Goal: Task Accomplishment & Management: Manage account settings

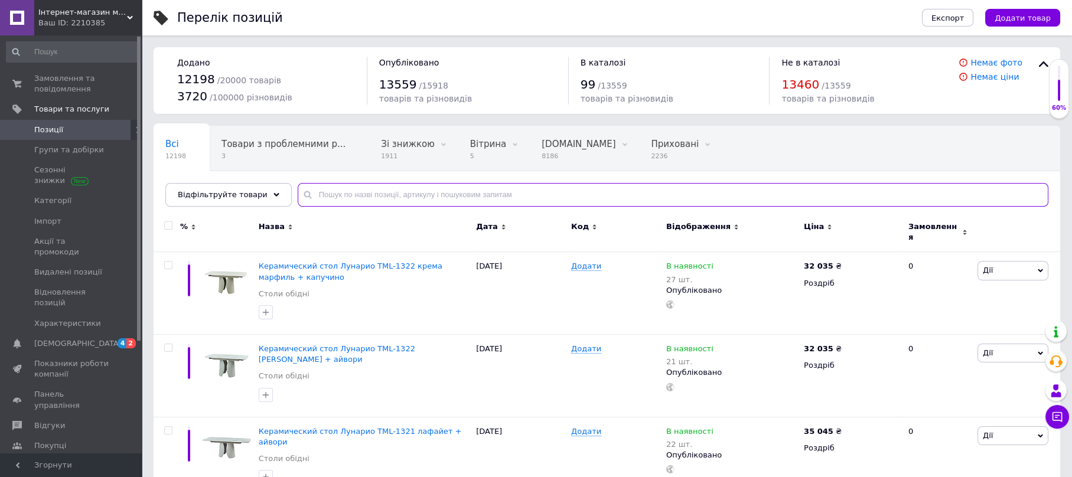
click at [343, 198] on input "text" at bounding box center [673, 195] width 751 height 24
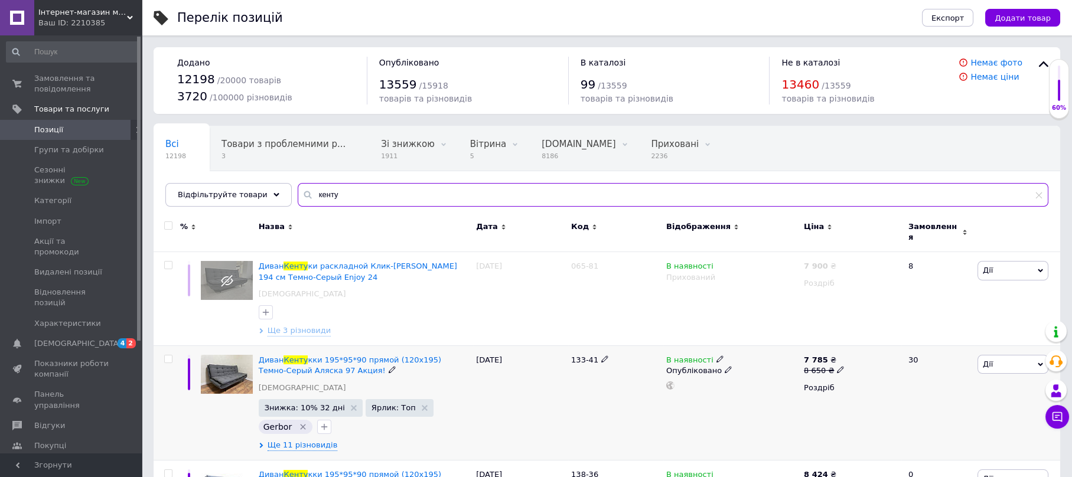
scroll to position [79, 0]
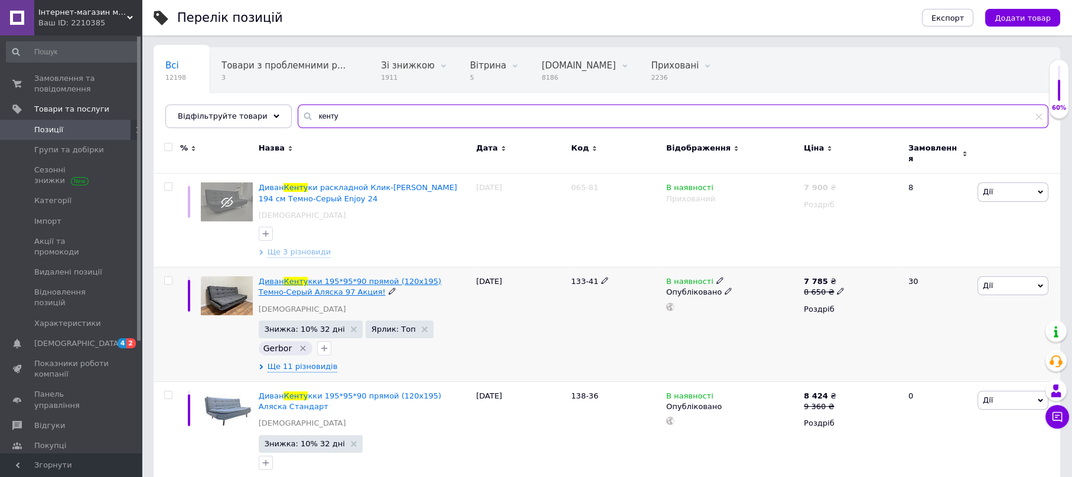
type input "кенту"
click at [416, 278] on span "кки 195*95*90 прямой (120х195) Темно-Серый Аляска 97 Акция!" at bounding box center [350, 286] width 183 height 19
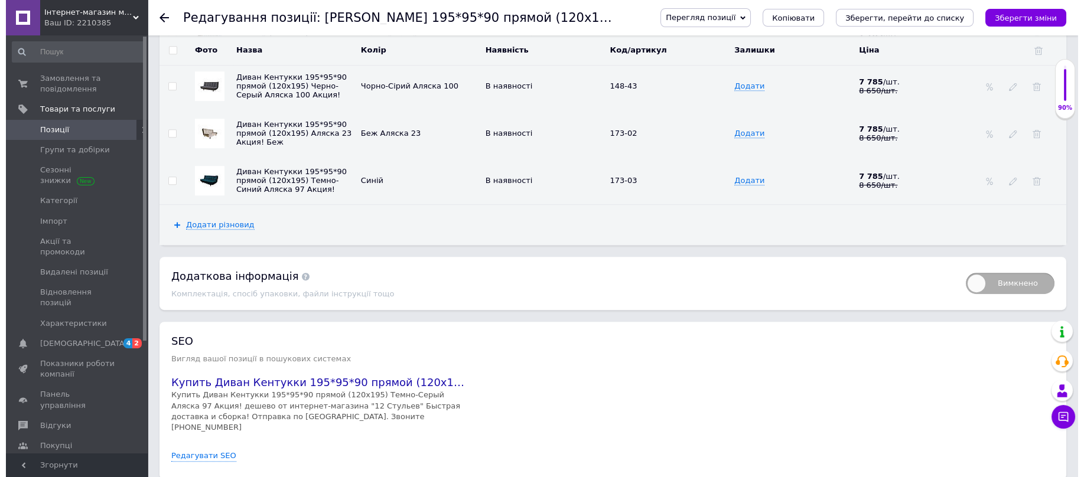
scroll to position [2362, 0]
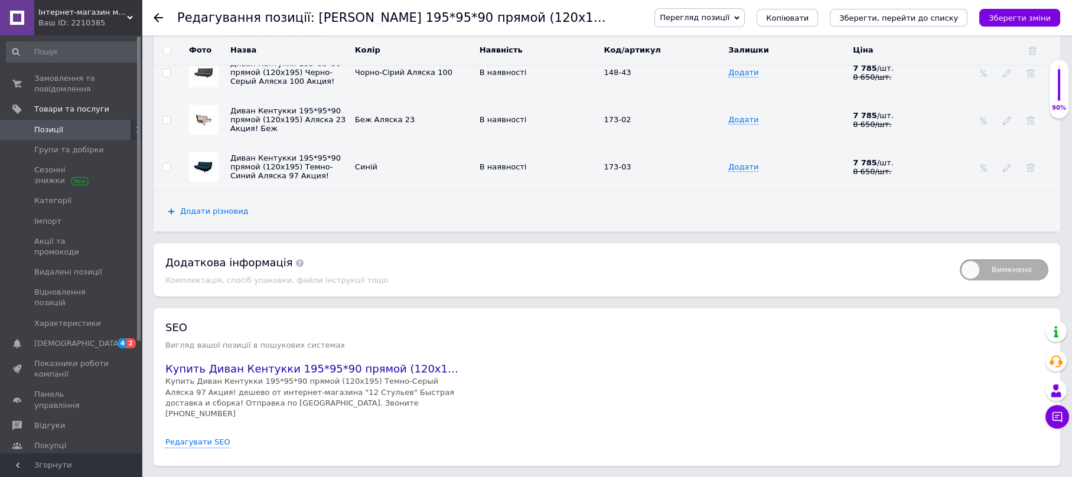
click at [211, 207] on span "Додати різновид" at bounding box center [214, 211] width 69 height 9
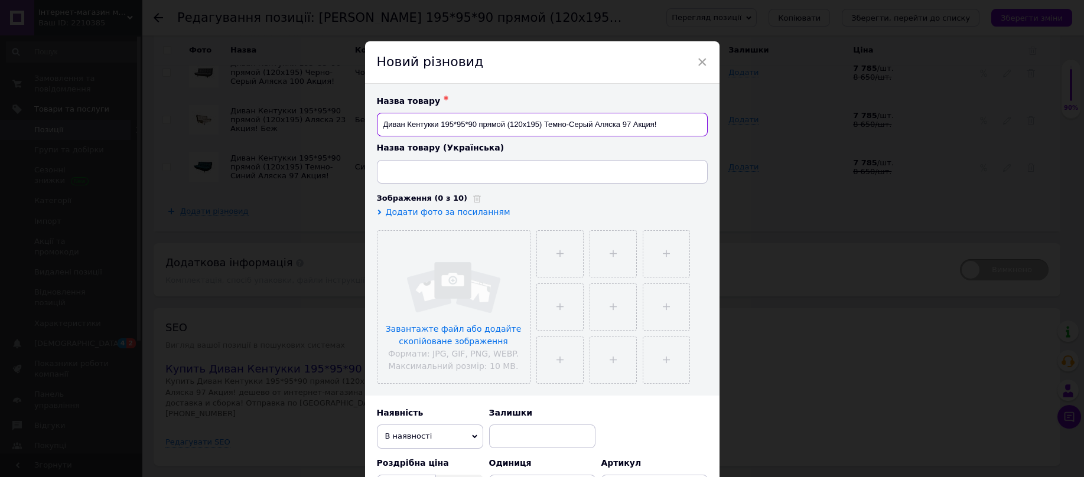
click at [629, 122] on input "Диван Кентукки 195*95*90 прямой (120х195) Темно-Серый Аляска 97 Акция!" at bounding box center [542, 125] width 331 height 24
click at [709, 317] on div "Назва товару ✱ [PERSON_NAME] 195*95*90 прямой (120х195) Темно-Серый Аляска 97 А…" at bounding box center [542, 240] width 354 height 312
click at [630, 124] on input "Диван Кентукки 195*95*90 прямой (120х195) Темно-Серый Аляска 97 Акция!" at bounding box center [542, 125] width 331 height 24
click at [572, 127] on input "Диван Кентукки 195*95*90 прямой (120х195) Темно-Серый Аляска 34 Акция!" at bounding box center [542, 125] width 331 height 24
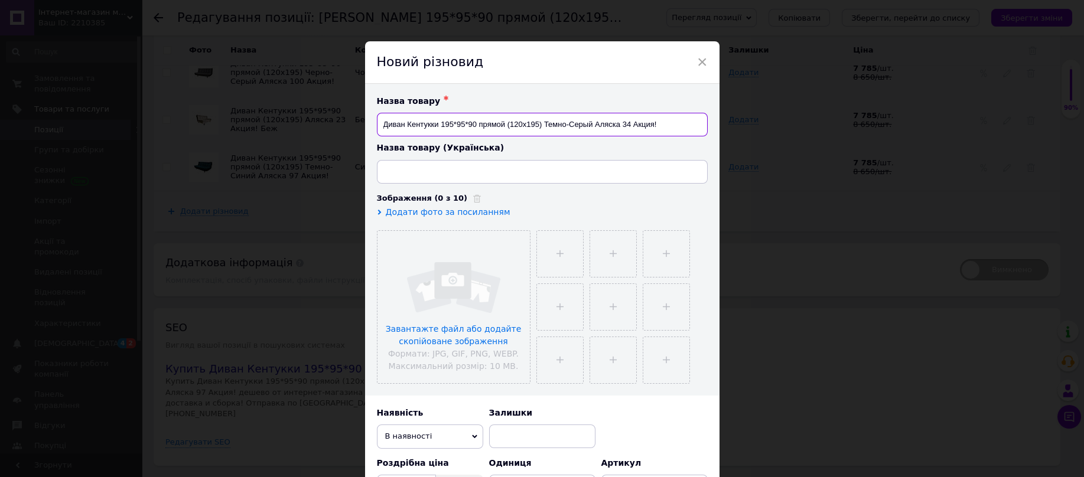
click at [572, 127] on input "Диван Кентукки 195*95*90 прямой (120х195) Темно-Серый Аляска 34 Акция!" at bounding box center [542, 125] width 331 height 24
click at [578, 119] on input "Диван Кентукки 195*95*90 прямой (120х195) Темно-Серый Аляска 34 Акция!" at bounding box center [542, 125] width 331 height 24
click at [580, 121] on input "Диван Кентукки 195*95*90 прямой (120х195) Зеленый-бутылочный Аляска 34 Акция!" at bounding box center [542, 125] width 331 height 24
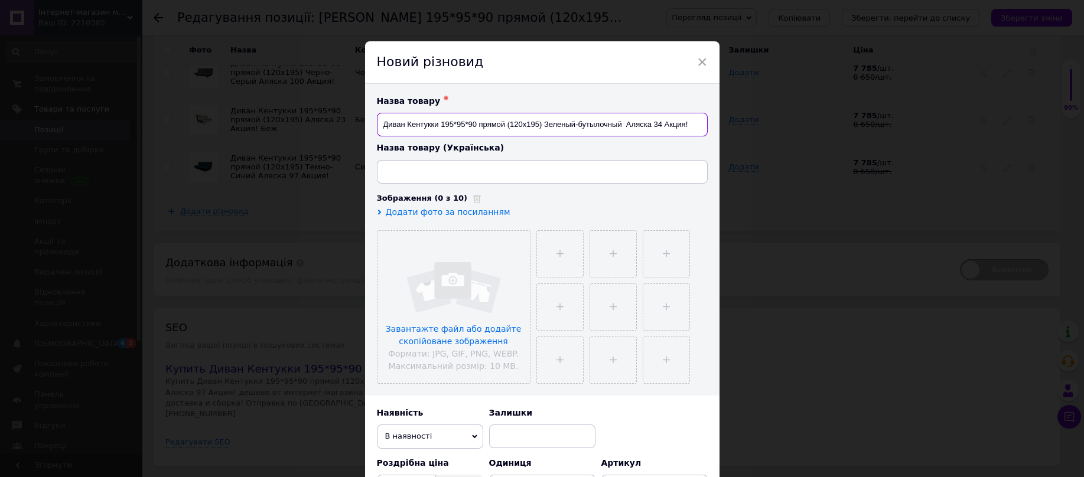
click at [580, 121] on input "Диван Кентукки 195*95*90 прямой (120х195) Зеленый-бутылочный Аляска 34 Акция!" at bounding box center [542, 125] width 331 height 24
type input "Диван Кентукки 195*95*90 прямой (120х195) Зеленый-бутылочный Аляска 34 Акция!"
click at [467, 178] on input at bounding box center [542, 172] width 331 height 24
paste input "Диван Кентуккі 195*95*90 прямий (120х195) Зелений-пляшковий Аляска 34 Акція!"
type input "Диван Кентуккі 195*95*90 прямий (120х195) Зелений-пляшковий Аляска 34 Акція!"
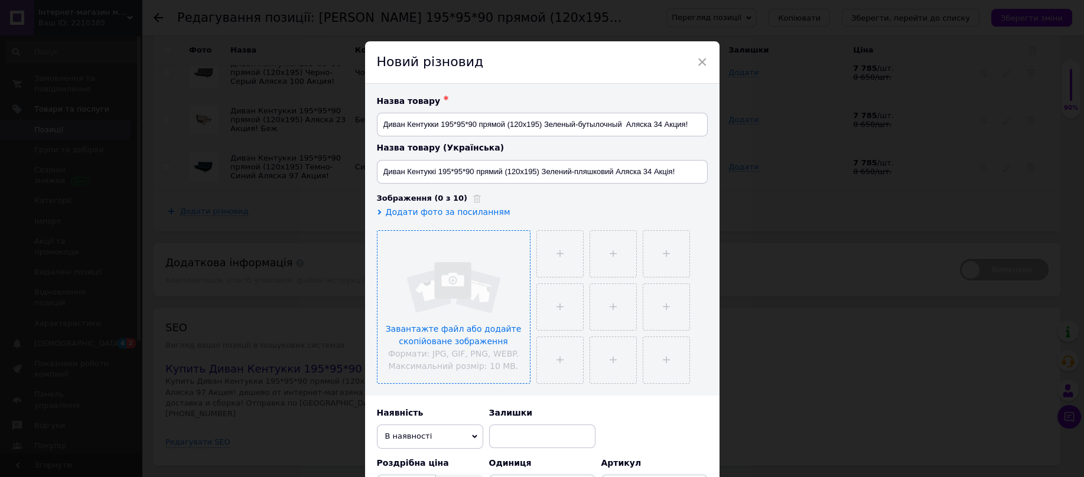
click at [468, 295] on input "file" at bounding box center [453, 307] width 152 height 152
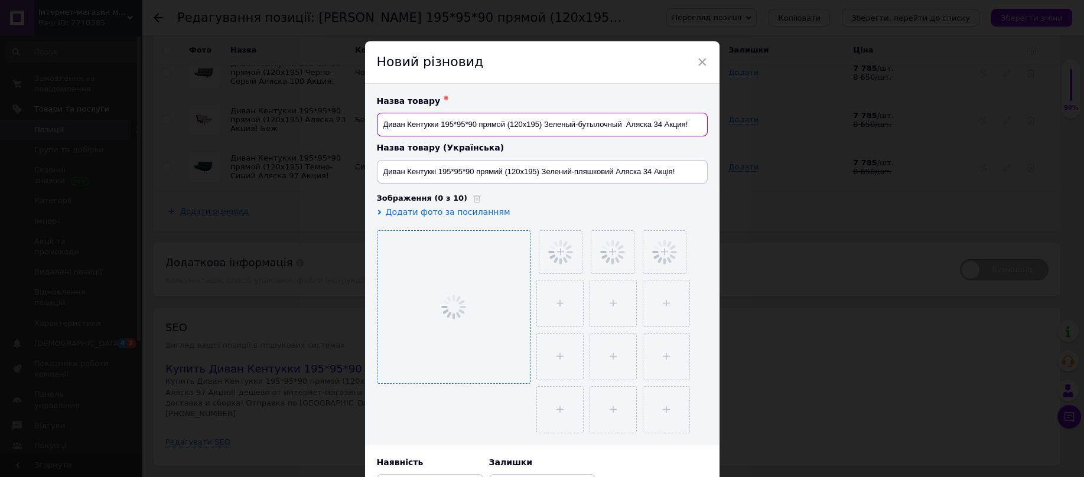
click at [661, 127] on input "Диван Кентукки 195*95*90 прямой (120х195) Зеленый-бутылочный Аляска 34 Акция!" at bounding box center [542, 125] width 331 height 24
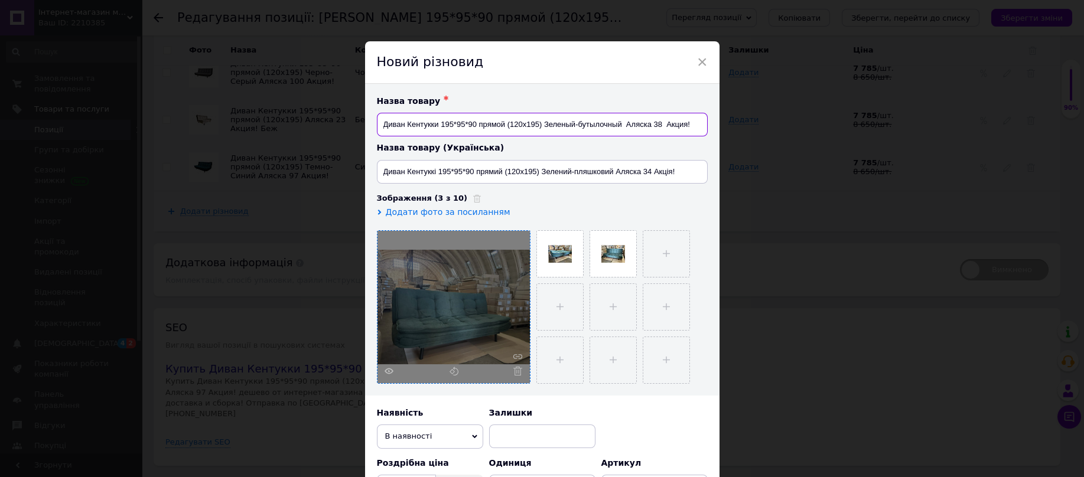
type input "Диван Кентукки 195*95*90 прямой (120х195) Зеленый-бутылочный Аляска 38 Акция!"
click at [649, 175] on input "Диван Кентуккі 195*95*90 прямий (120х195) Зелений-пляшковий Аляска 34 Акція!" at bounding box center [542, 172] width 331 height 24
type input "Диван Кентуккі 195*95*90 прямий (120х195) Зелений-пляшковий Аляска 38 Акція!"
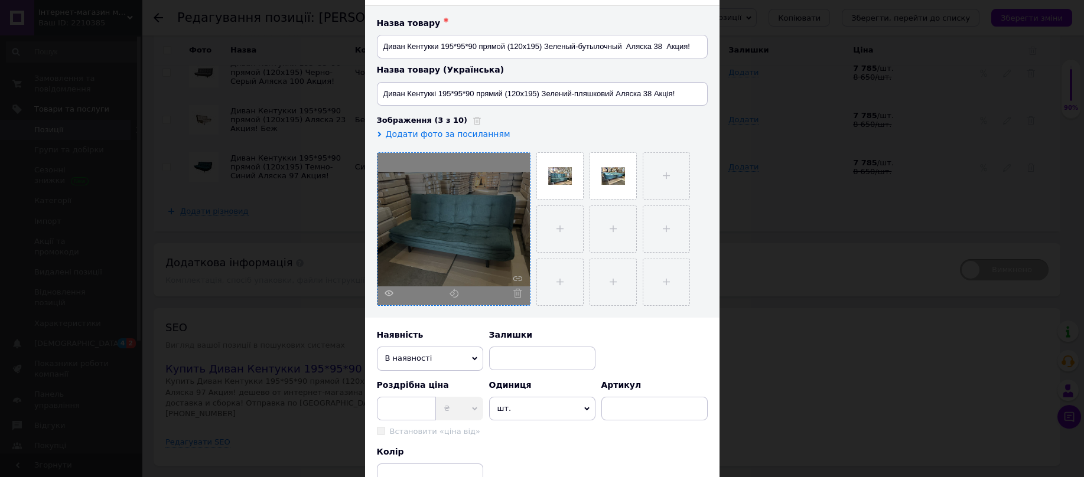
scroll to position [0, 0]
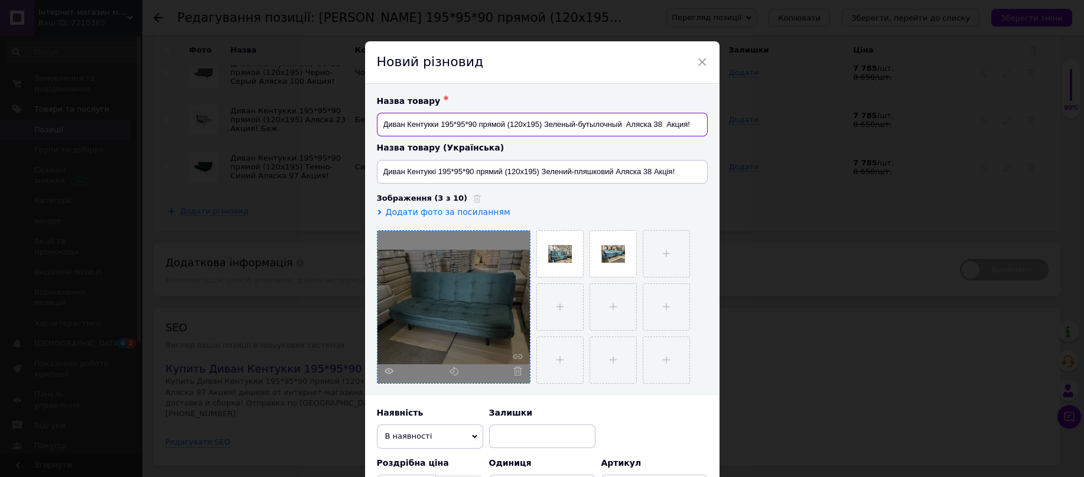
drag, startPoint x: 660, startPoint y: 127, endPoint x: 542, endPoint y: 128, distance: 118.7
click at [542, 128] on input "Диван Кентукки 195*95*90 прямой (120х195) Зеленый-бутылочный Аляска 38 Акция!" at bounding box center [542, 125] width 331 height 24
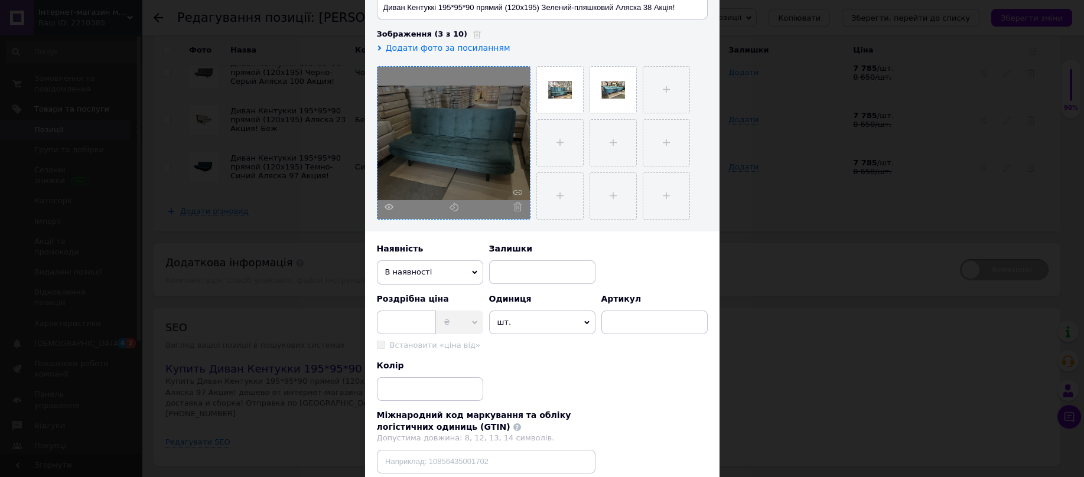
scroll to position [298, 0]
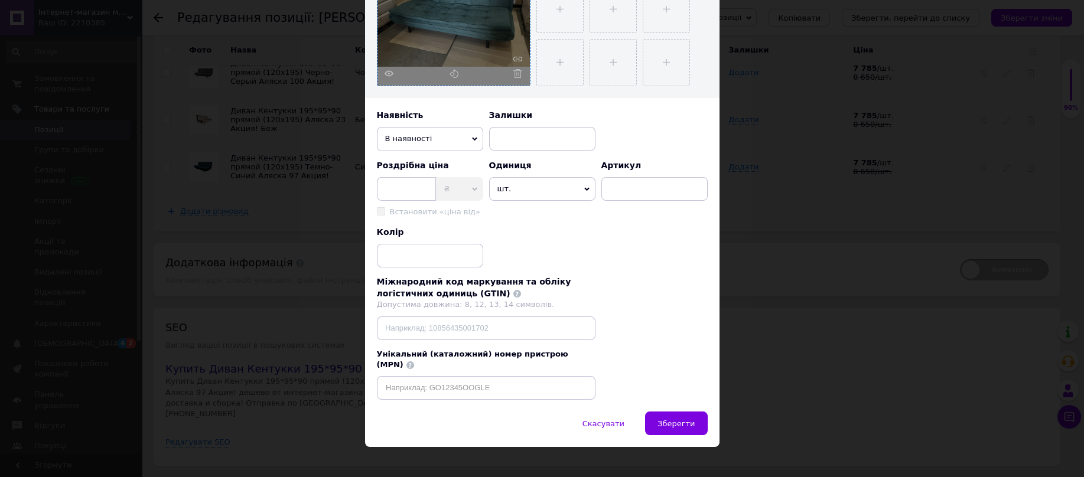
click at [443, 136] on span "В наявності" at bounding box center [430, 139] width 106 height 24
click at [408, 173] on div "Роздрібна ціна ₴ $ EUR CHF GBP ¥ PLN ₸ MDL HUF KGS CNY TRY KRW Lei" at bounding box center [430, 180] width 106 height 41
click at [403, 187] on input at bounding box center [406, 189] width 59 height 24
click at [411, 247] on input at bounding box center [430, 256] width 106 height 24
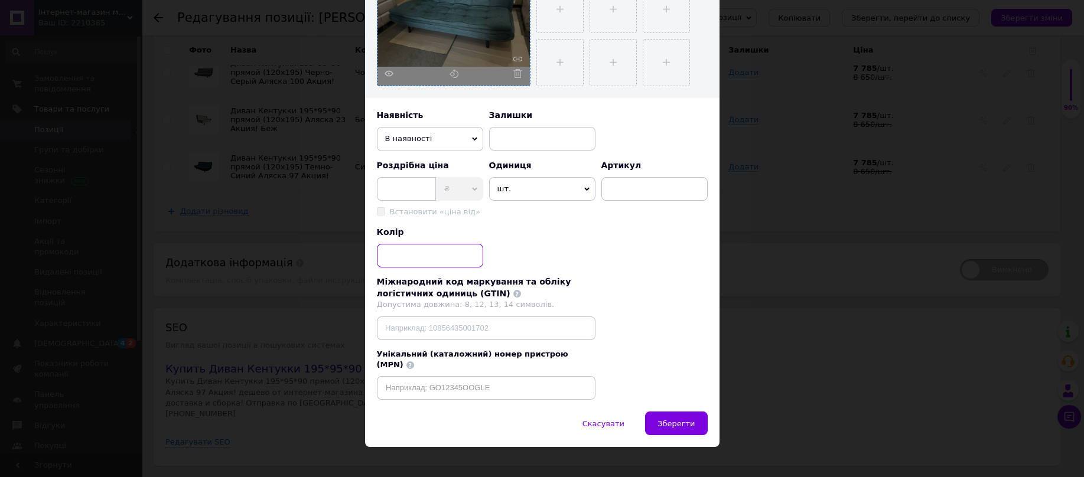
paste input "Зеленый-бутылочный Аляска 38"
type input "Зеленый-бутылочный Аляска 38"
click at [413, 190] on input at bounding box center [406, 189] width 59 height 24
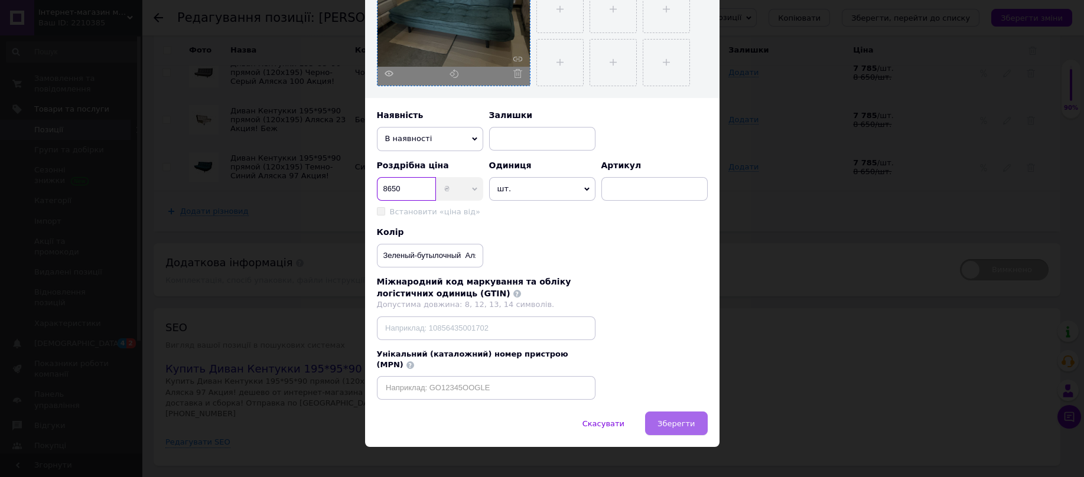
type input "8650"
click at [683, 419] on span "Зберегти" at bounding box center [675, 423] width 37 height 9
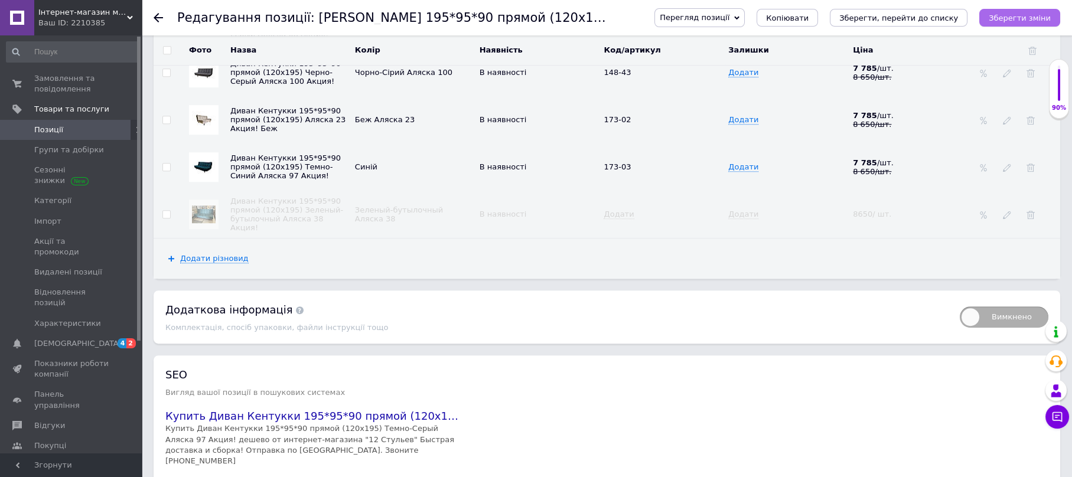
click at [1041, 14] on icon "Зберегти зміни" at bounding box center [1020, 18] width 62 height 9
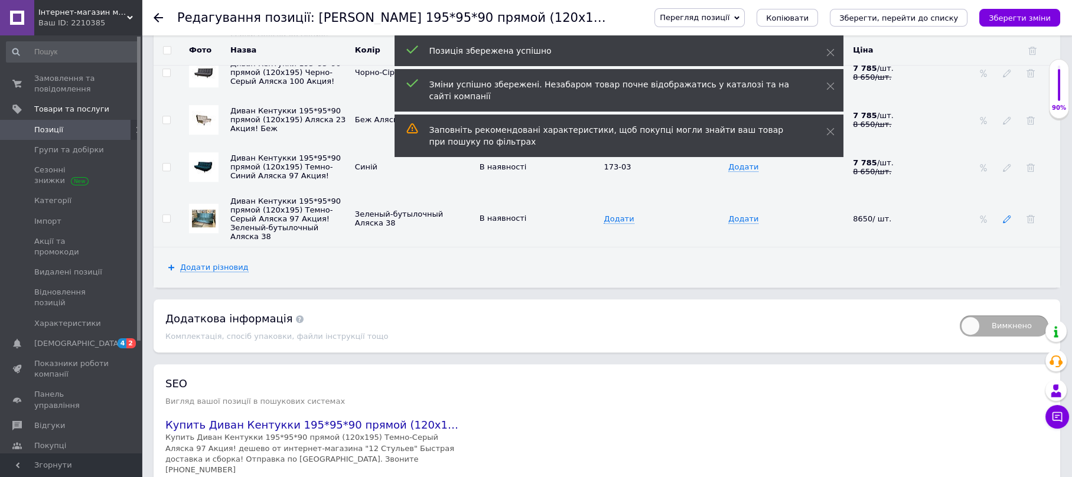
click at [1005, 215] on icon at bounding box center [1007, 219] width 8 height 8
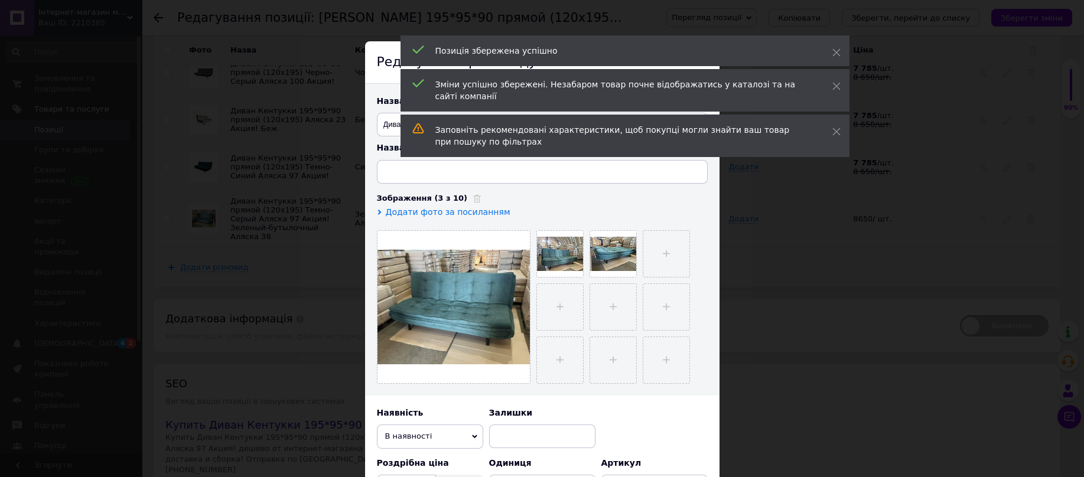
type input "Диван Кентуккі 195*95*90 прямий (120х195) Зелений-пляшковий Аляска 38 Акція!"
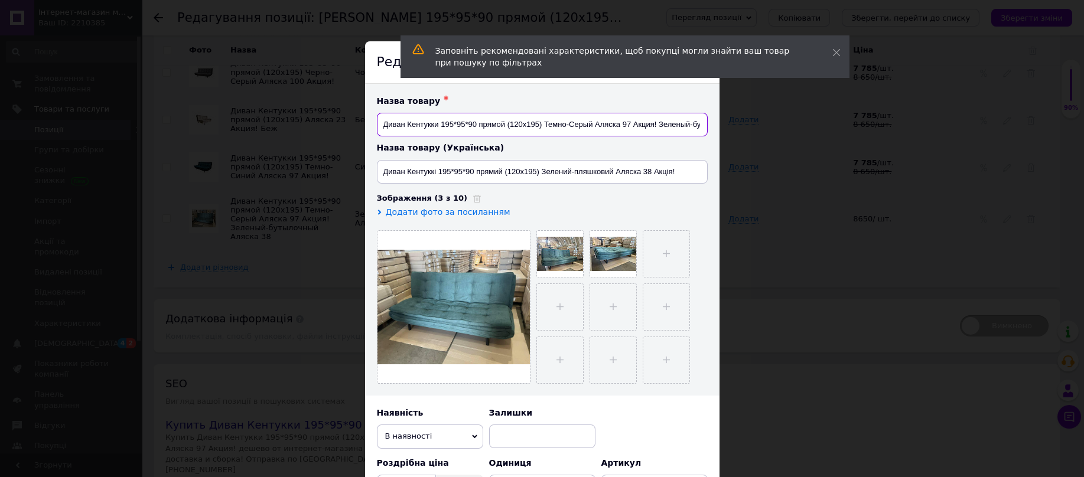
click at [597, 128] on input "Диван Кентукки 195*95*90 прямой (120х195) Темно-Серый Аляска 97 Акция! Зеленый-…" at bounding box center [542, 125] width 331 height 24
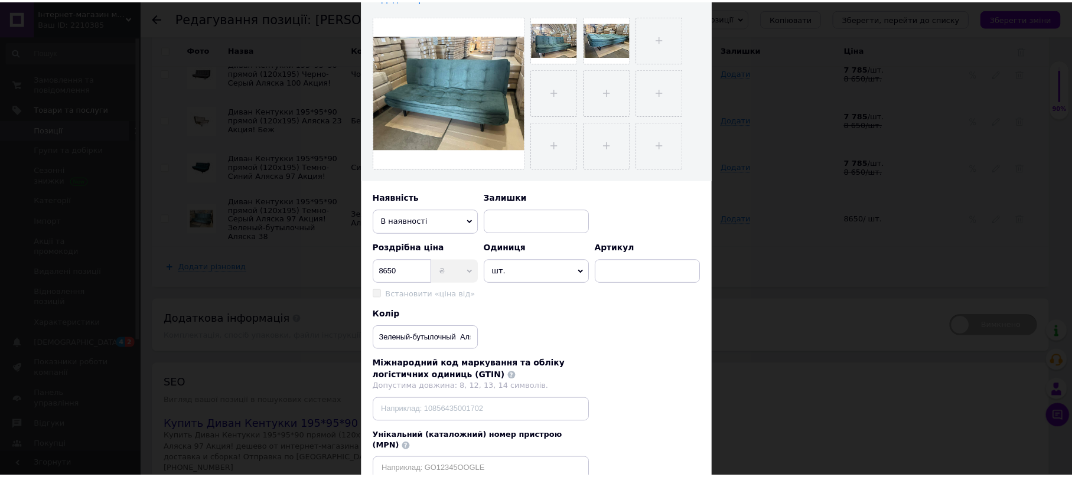
scroll to position [298, 0]
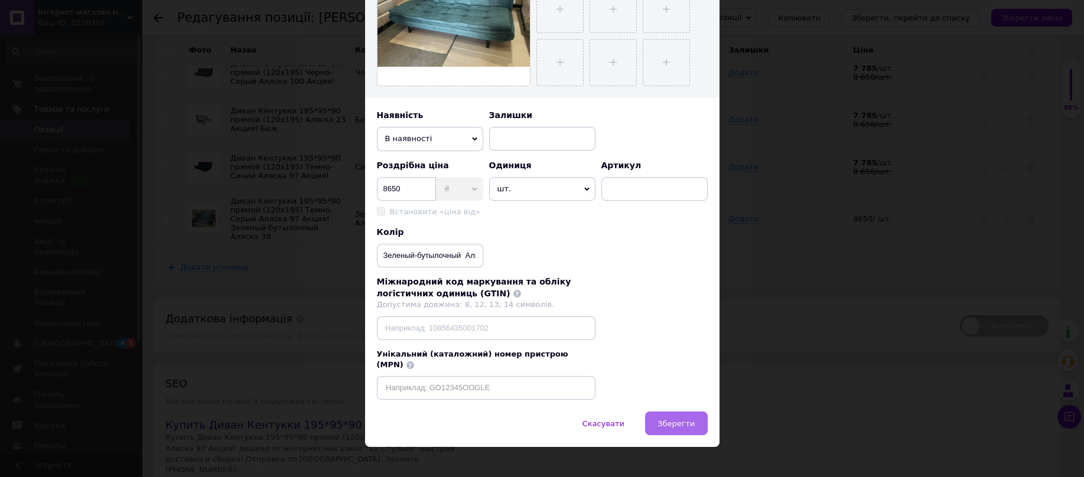
type input "Диван Кентукки 195*95*90 прямой (120х195) Акция! Зеленый-бутылочный Аляска 38"
click at [673, 419] on span "Зберегти" at bounding box center [675, 423] width 37 height 9
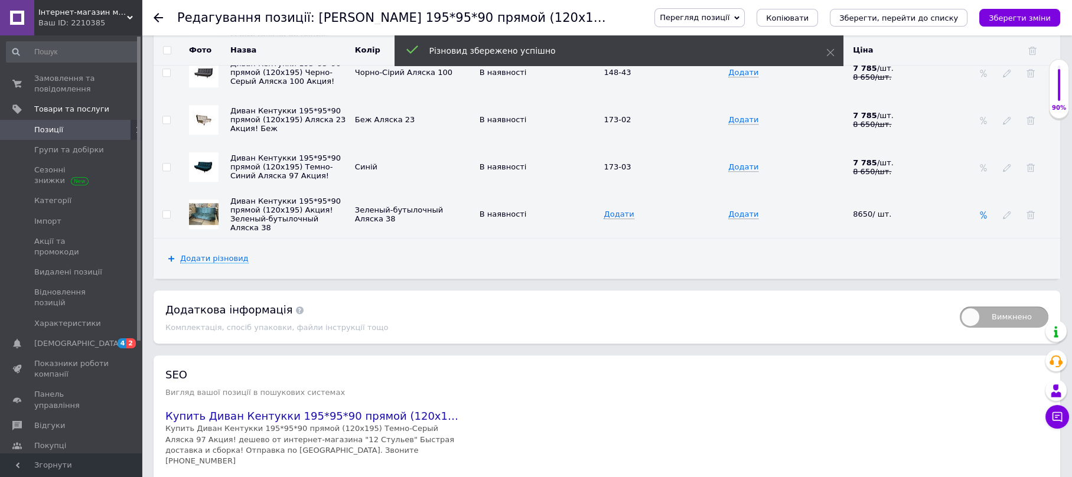
click at [983, 210] on span at bounding box center [983, 214] width 8 height 9
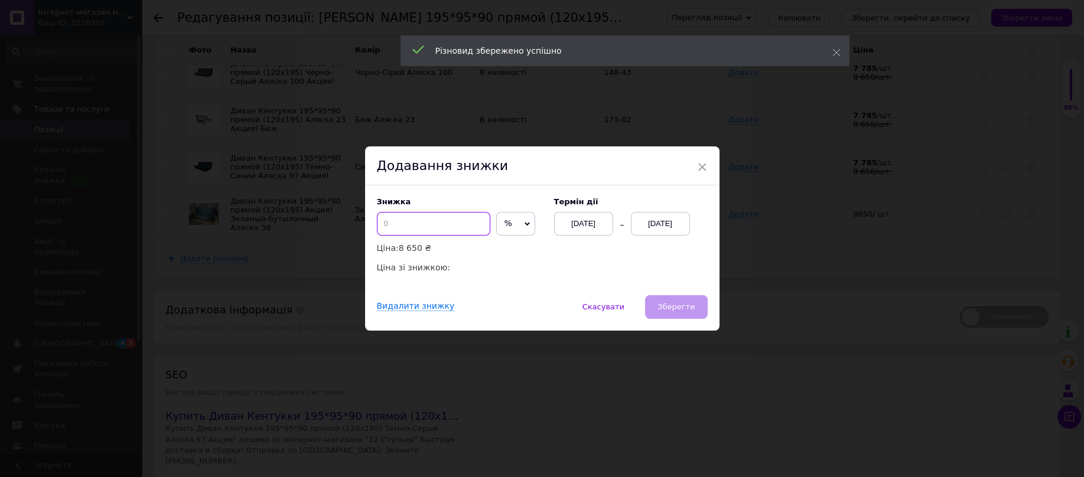
click at [463, 232] on input at bounding box center [433, 224] width 113 height 24
type input "10"
click at [639, 223] on div "[DATE]" at bounding box center [660, 224] width 59 height 24
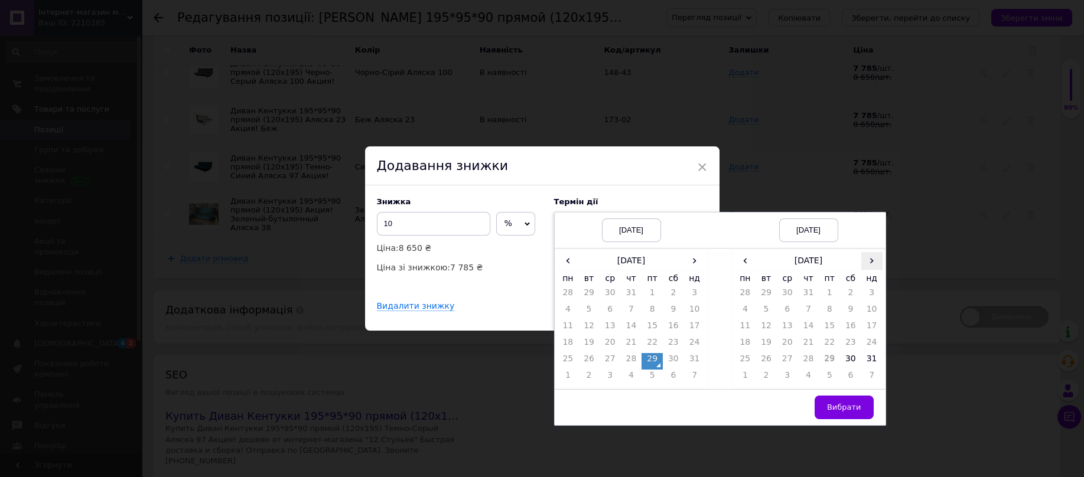
click at [873, 263] on span "›" at bounding box center [871, 260] width 21 height 17
click at [764, 375] on td "30" at bounding box center [766, 378] width 21 height 17
click at [823, 399] on button "Вибрати" at bounding box center [844, 408] width 59 height 24
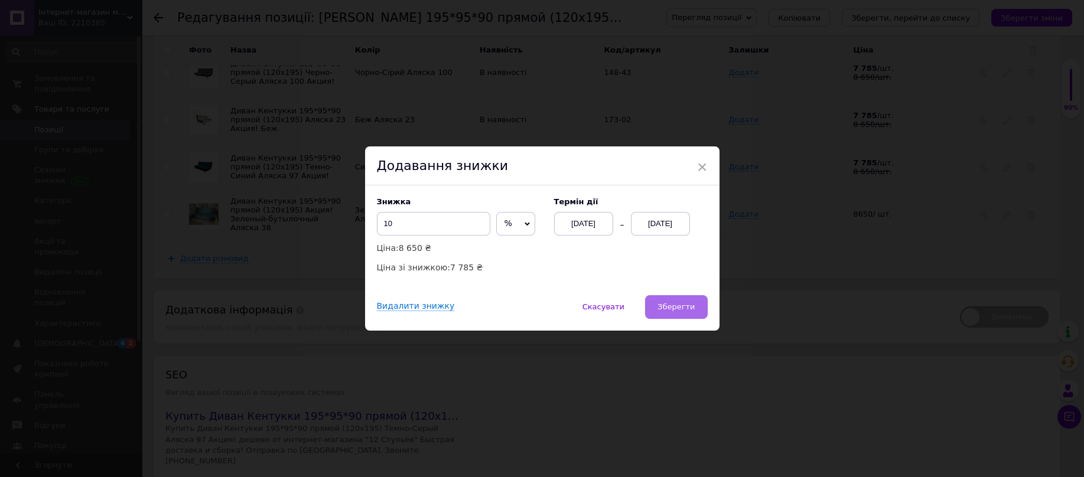
click at [675, 302] on button "Зберегти" at bounding box center [676, 307] width 62 height 24
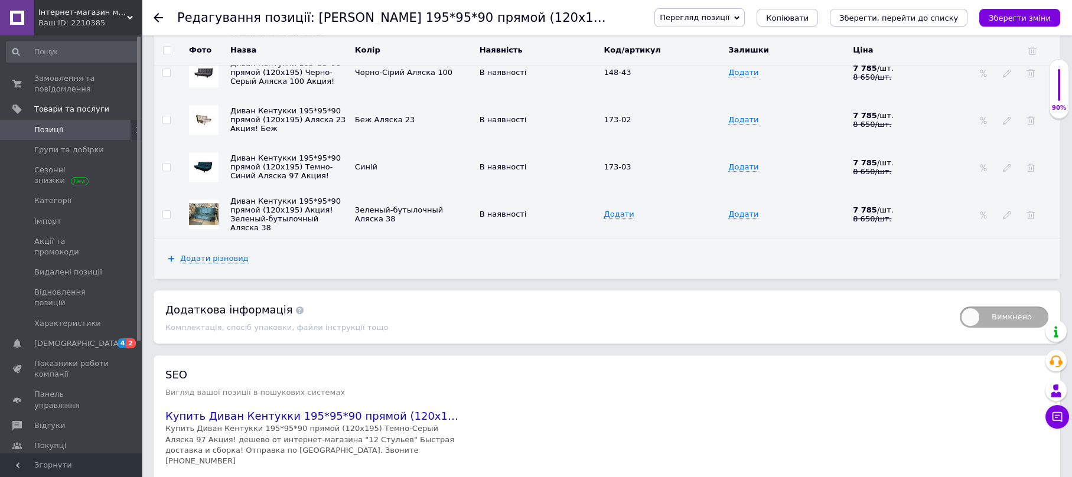
click at [630, 210] on div "Додати" at bounding box center [659, 214] width 110 height 9
click at [618, 210] on span "Додати" at bounding box center [619, 214] width 30 height 9
type input "173-40"
click at [610, 239] on div "Додати різновид" at bounding box center [607, 259] width 907 height 40
click at [1004, 17] on icon "Зберегти зміни" at bounding box center [1020, 18] width 62 height 9
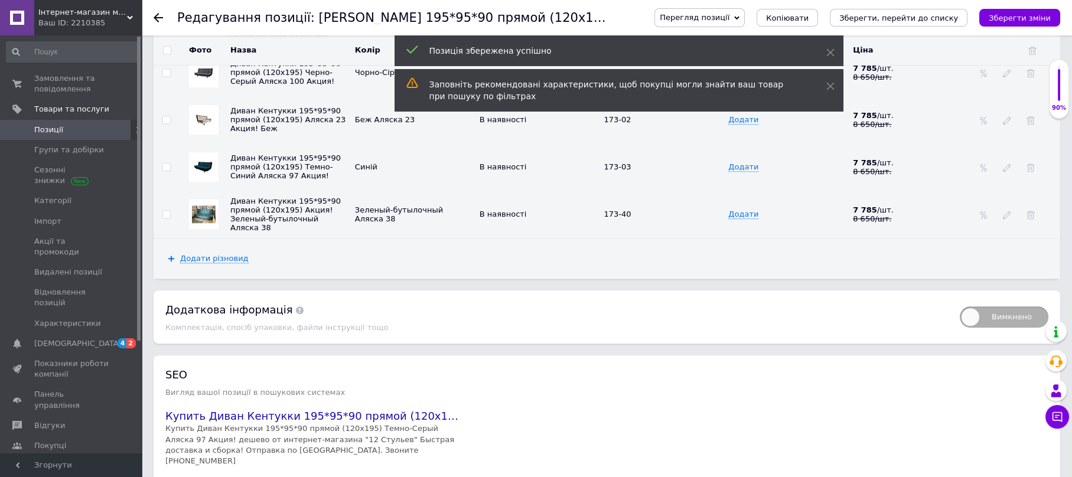
click at [673, 356] on div "SEO Вигляд вашої позиції в пошукових системах Купить Диван Кентукки 195*95*90 п…" at bounding box center [607, 435] width 907 height 158
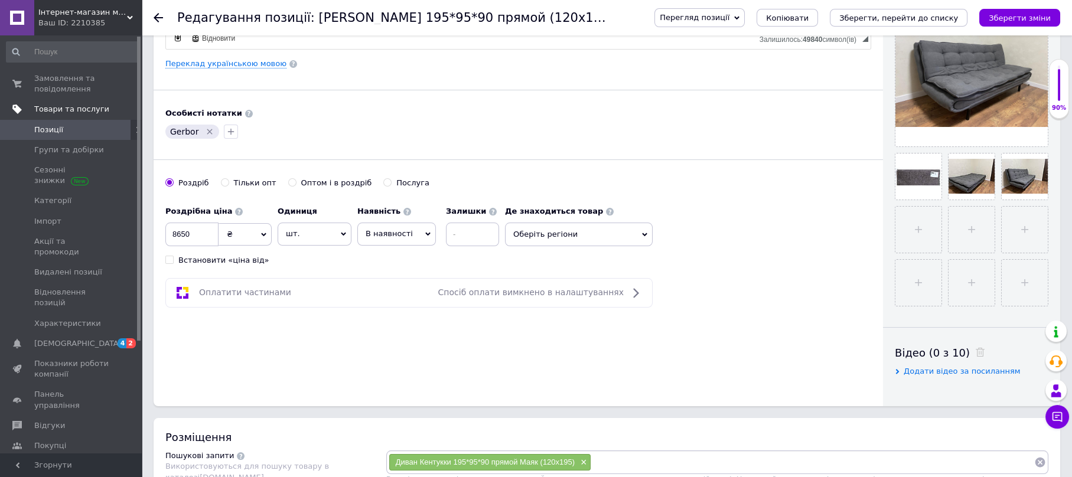
scroll to position [157, 0]
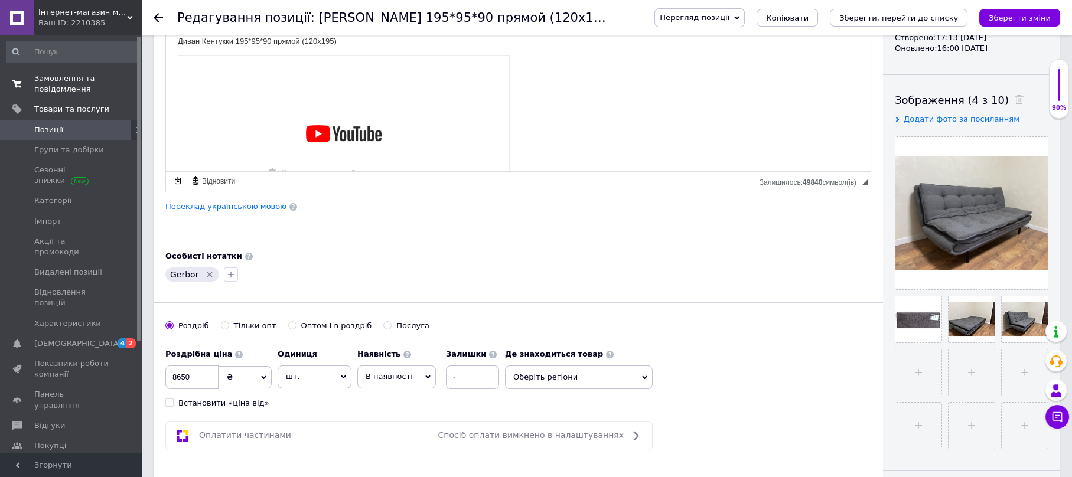
click at [71, 84] on span "Замовлення та повідомлення" at bounding box center [71, 83] width 75 height 21
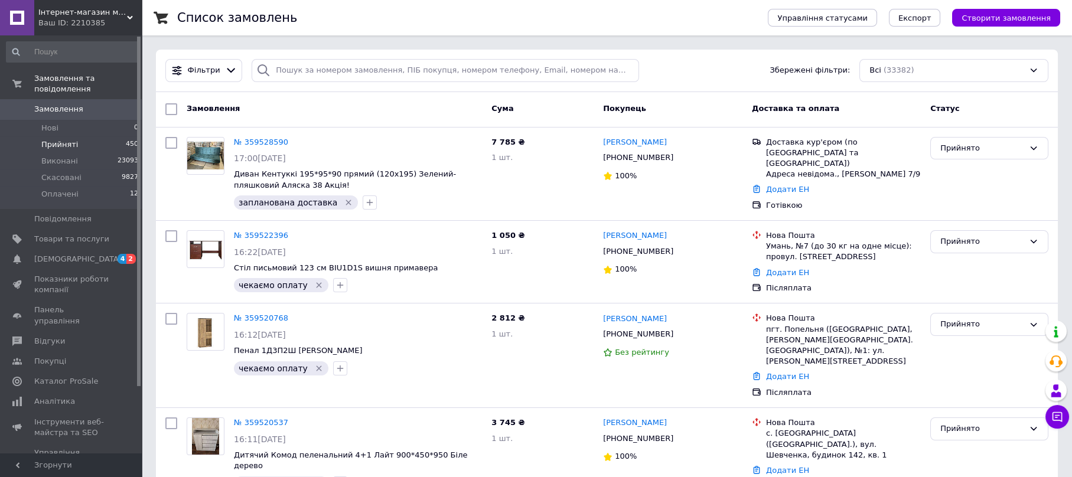
click at [59, 139] on span "Прийняті" at bounding box center [59, 144] width 37 height 11
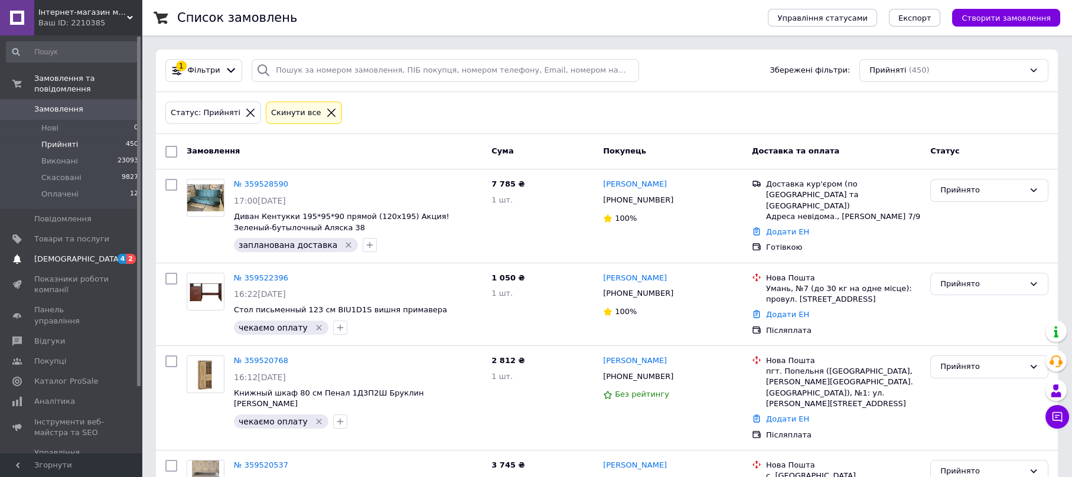
click at [64, 249] on link "[DEMOGRAPHIC_DATA] 4 2" at bounding box center [72, 259] width 145 height 20
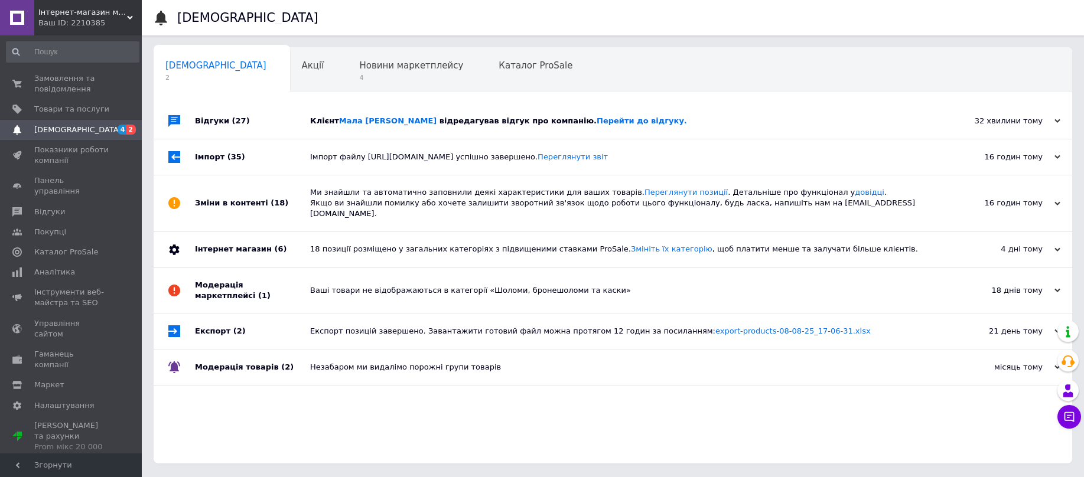
click at [485, 123] on span "відредагував відгук про компанію. Перейти до відгуку." at bounding box center [564, 120] width 248 height 9
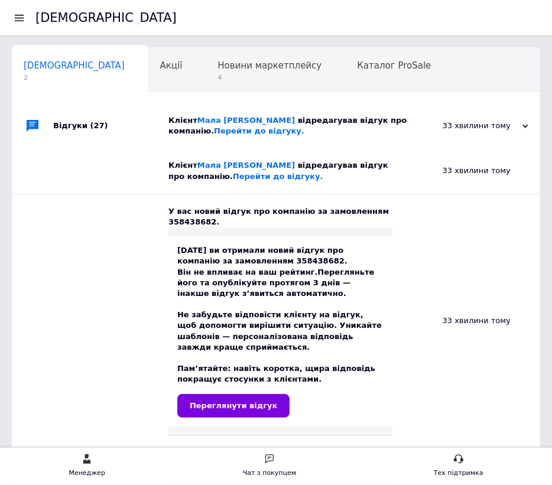
click at [12, 9] on div at bounding box center [24, 17] width 24 height 35
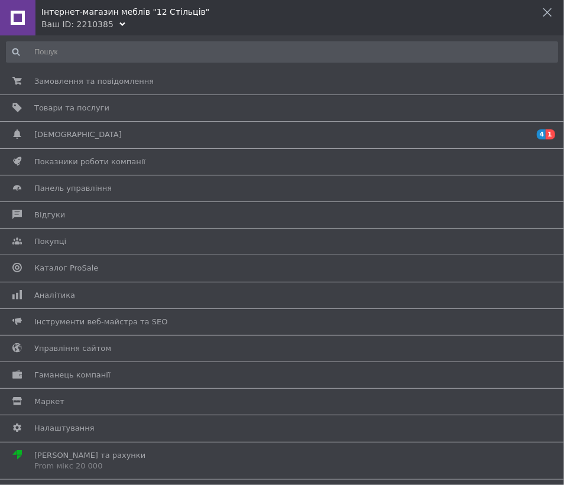
click at [32, 23] on div at bounding box center [17, 17] width 35 height 35
click at [76, 84] on span "Замовлення та повідомлення" at bounding box center [93, 81] width 119 height 11
